Goal: Information Seeking & Learning: Learn about a topic

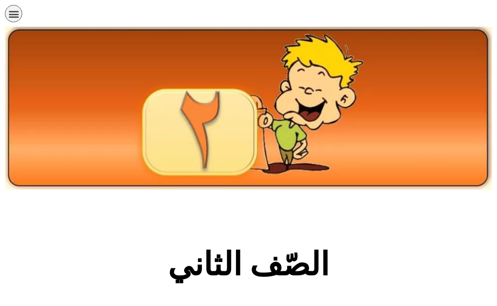
scroll to position [179, 0]
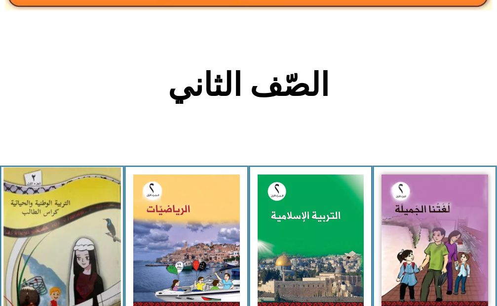
click at [62, 219] on img at bounding box center [61, 245] width 117 height 157
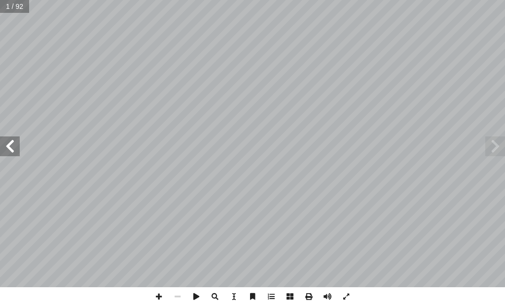
click at [15, 144] on span at bounding box center [10, 146] width 20 height 20
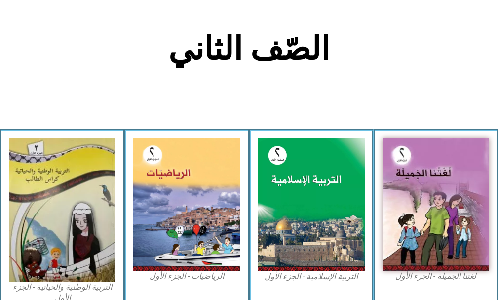
scroll to position [345, 0]
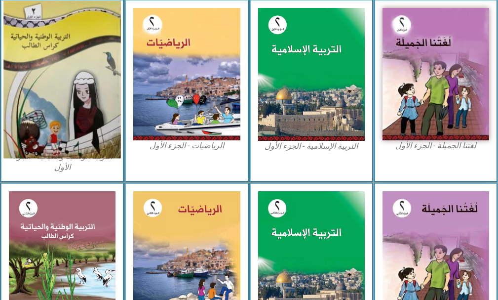
click at [75, 62] on img at bounding box center [61, 79] width 117 height 157
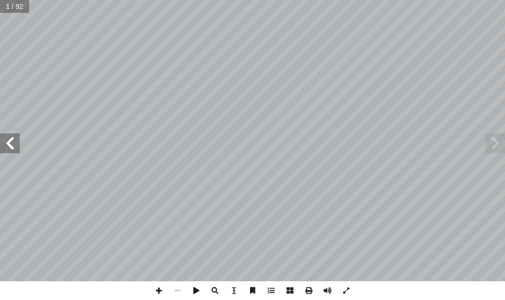
click at [15, 3] on input "text" at bounding box center [14, 6] width 29 height 13
type input "**"
click at [346, 287] on span at bounding box center [346, 290] width 19 height 19
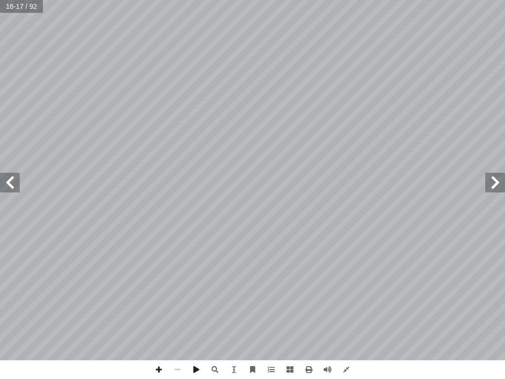
click at [6, 183] on span at bounding box center [10, 183] width 20 height 20
click at [14, 183] on span at bounding box center [10, 183] width 20 height 20
